Goal: Task Accomplishment & Management: Manage account settings

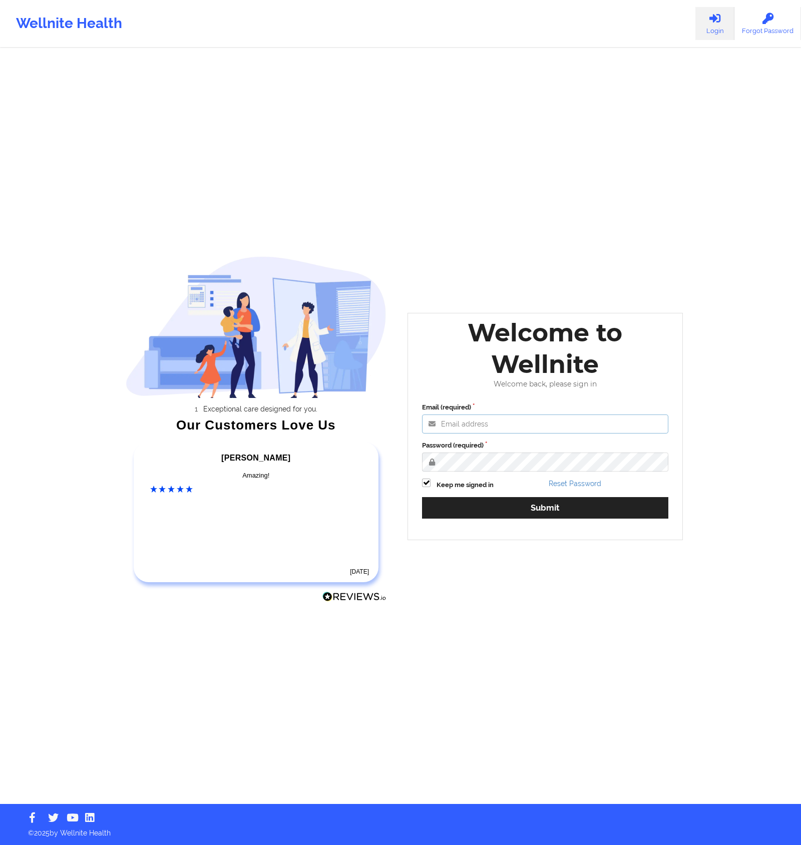
click at [531, 427] on input "Email (required)" at bounding box center [545, 423] width 246 height 19
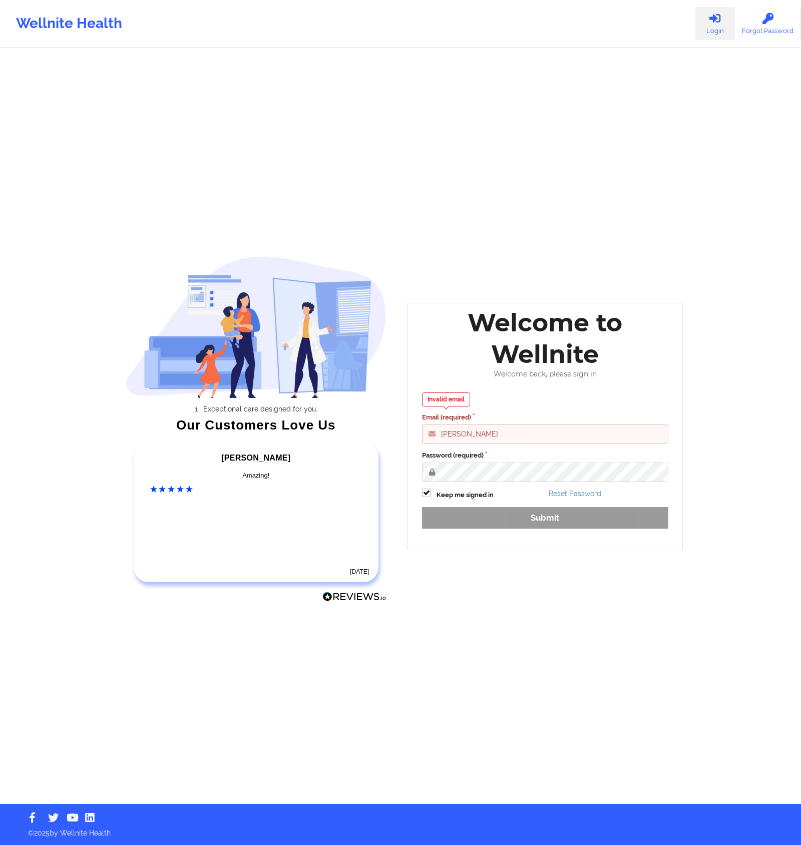
type input "[EMAIL_ADDRESS][DOMAIN_NAME]"
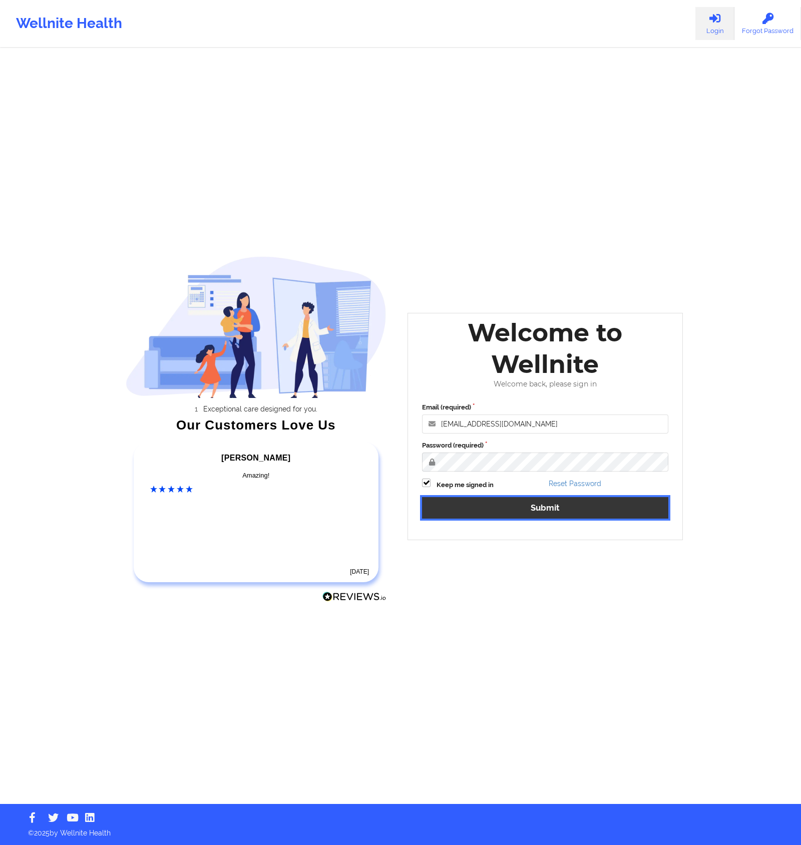
click at [571, 498] on button "Submit" at bounding box center [545, 508] width 246 height 22
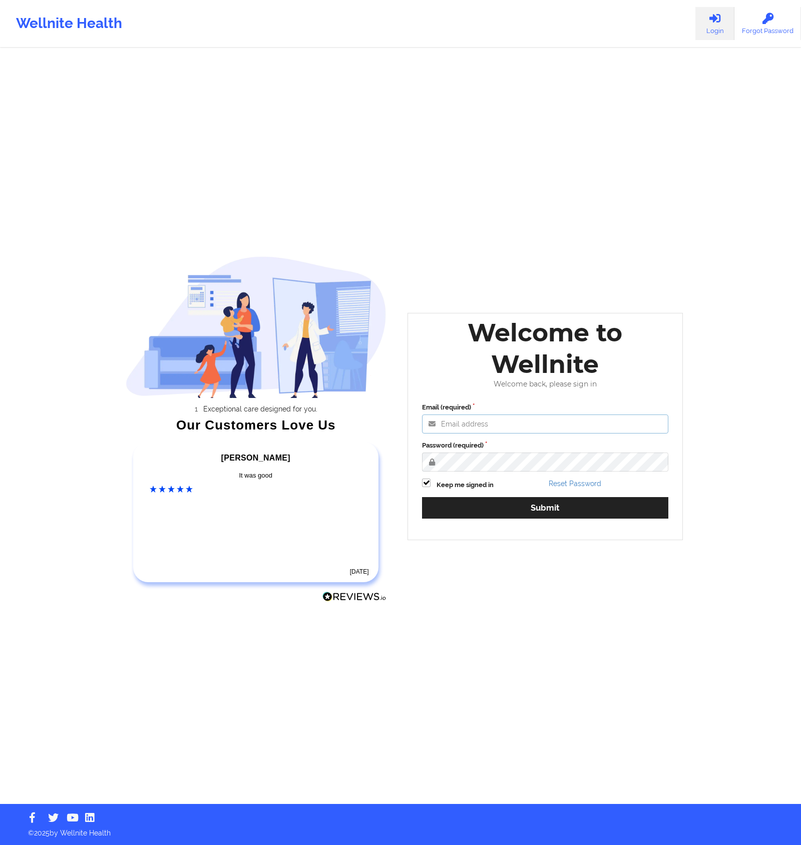
click at [656, 415] on input "Email (required)" at bounding box center [545, 423] width 246 height 19
type input "[EMAIL_ADDRESS][DOMAIN_NAME]"
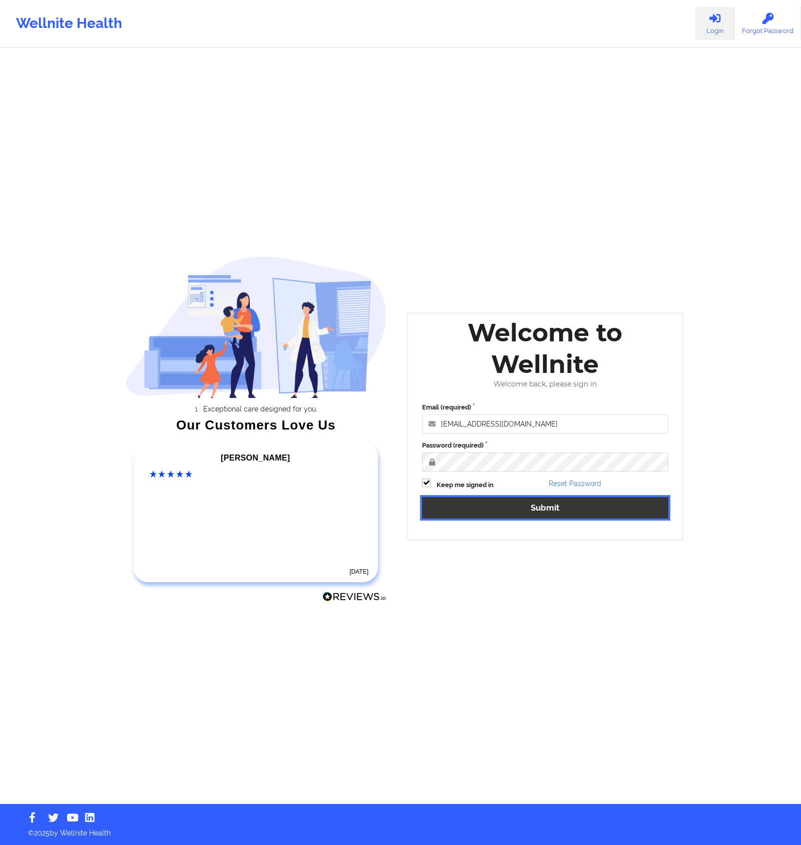
click at [652, 509] on button "Submit" at bounding box center [545, 508] width 246 height 22
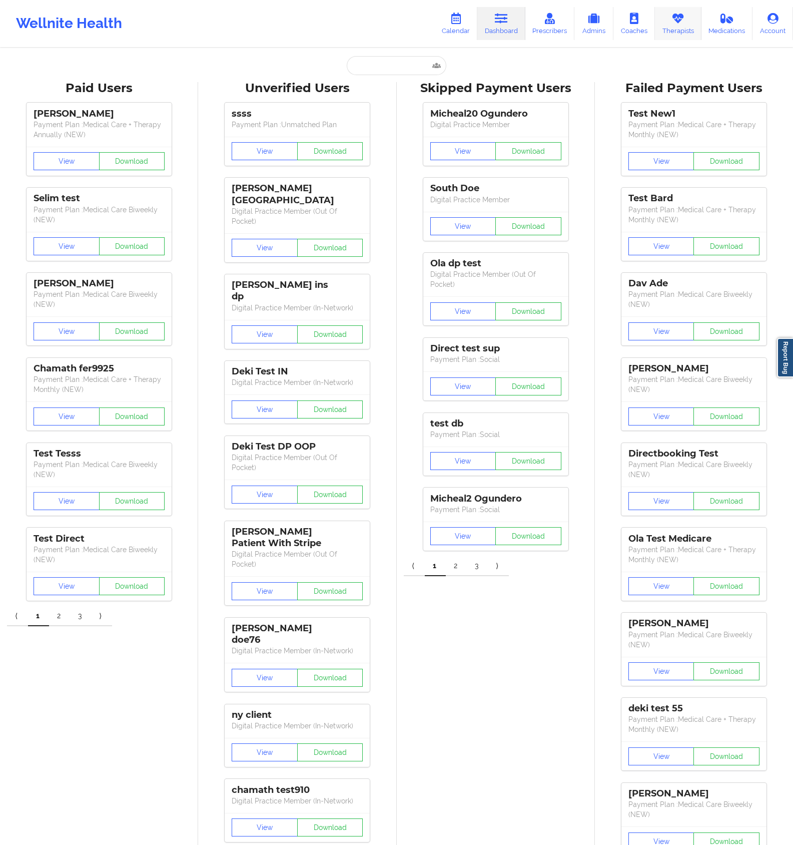
click at [667, 21] on link "Therapists" at bounding box center [678, 23] width 47 height 33
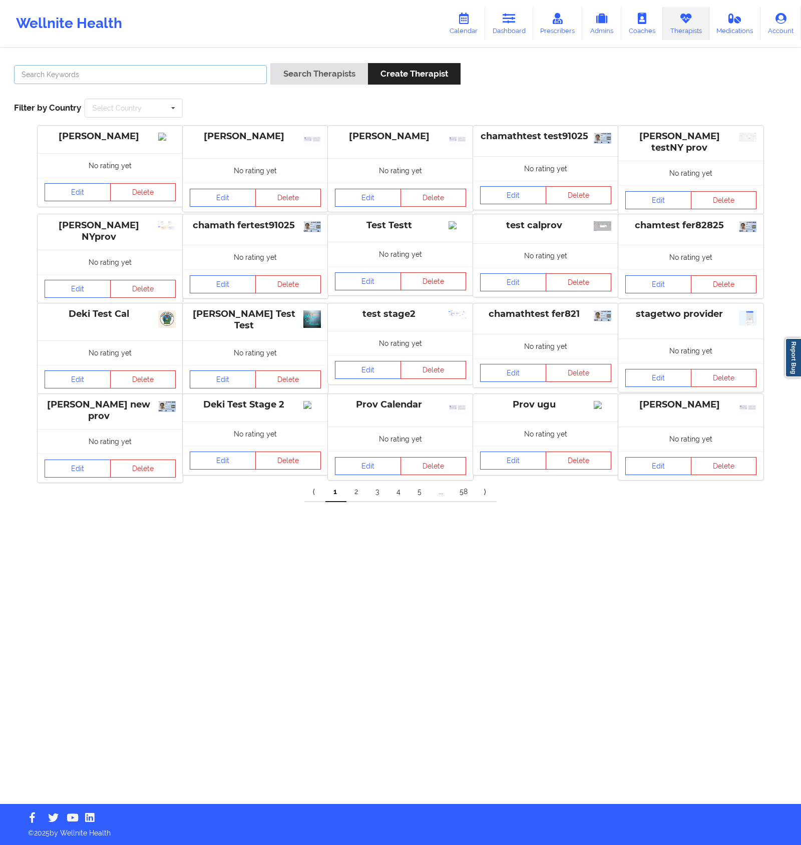
click at [245, 75] on input "text" at bounding box center [140, 74] width 253 height 19
type input "a"
type input "cms test"
click at [270, 63] on button "Search Therapists" at bounding box center [318, 74] width 97 height 22
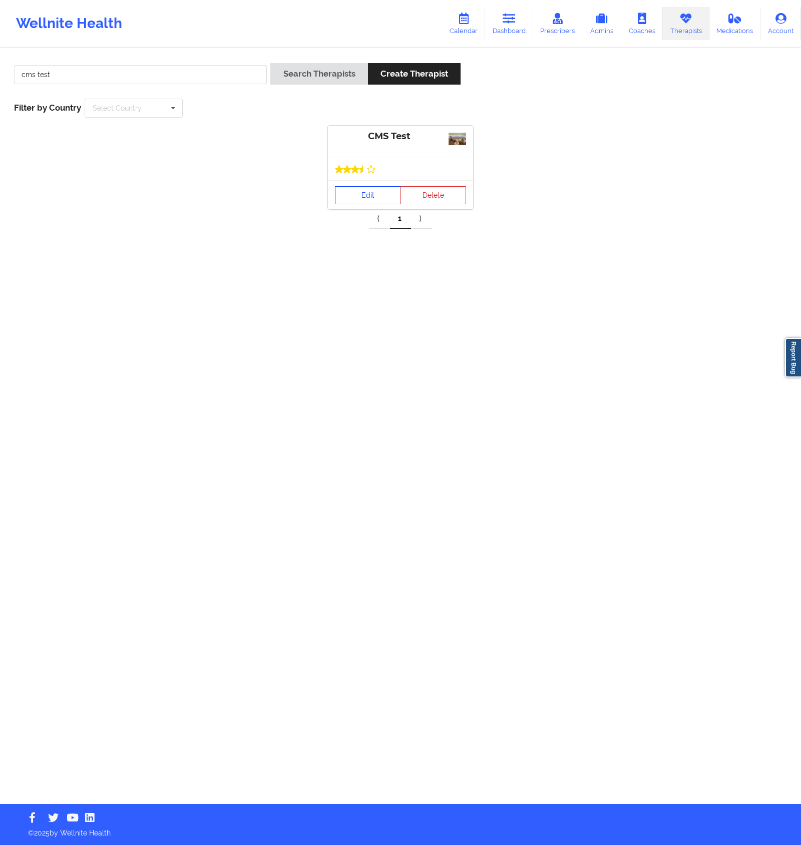
click at [378, 192] on link "Edit" at bounding box center [368, 195] width 66 height 18
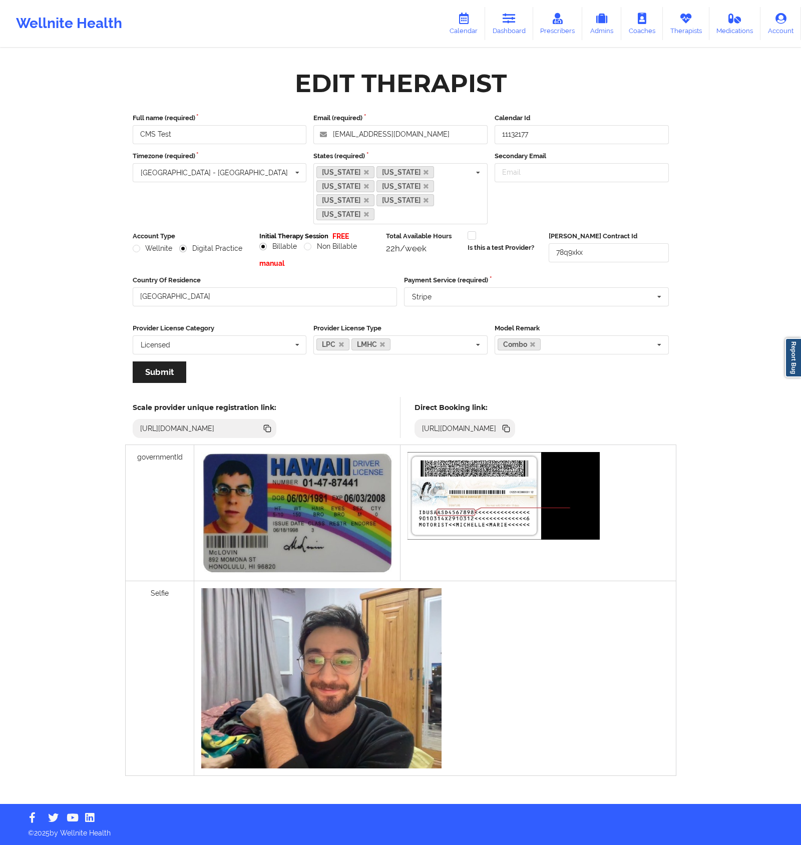
click at [388, 253] on div "Total Available Hours 22h/week" at bounding box center [422, 249] width 81 height 37
click at [263, 160] on label "Timezone (required)" at bounding box center [220, 156] width 174 height 10
